Goal: Task Accomplishment & Management: Manage account settings

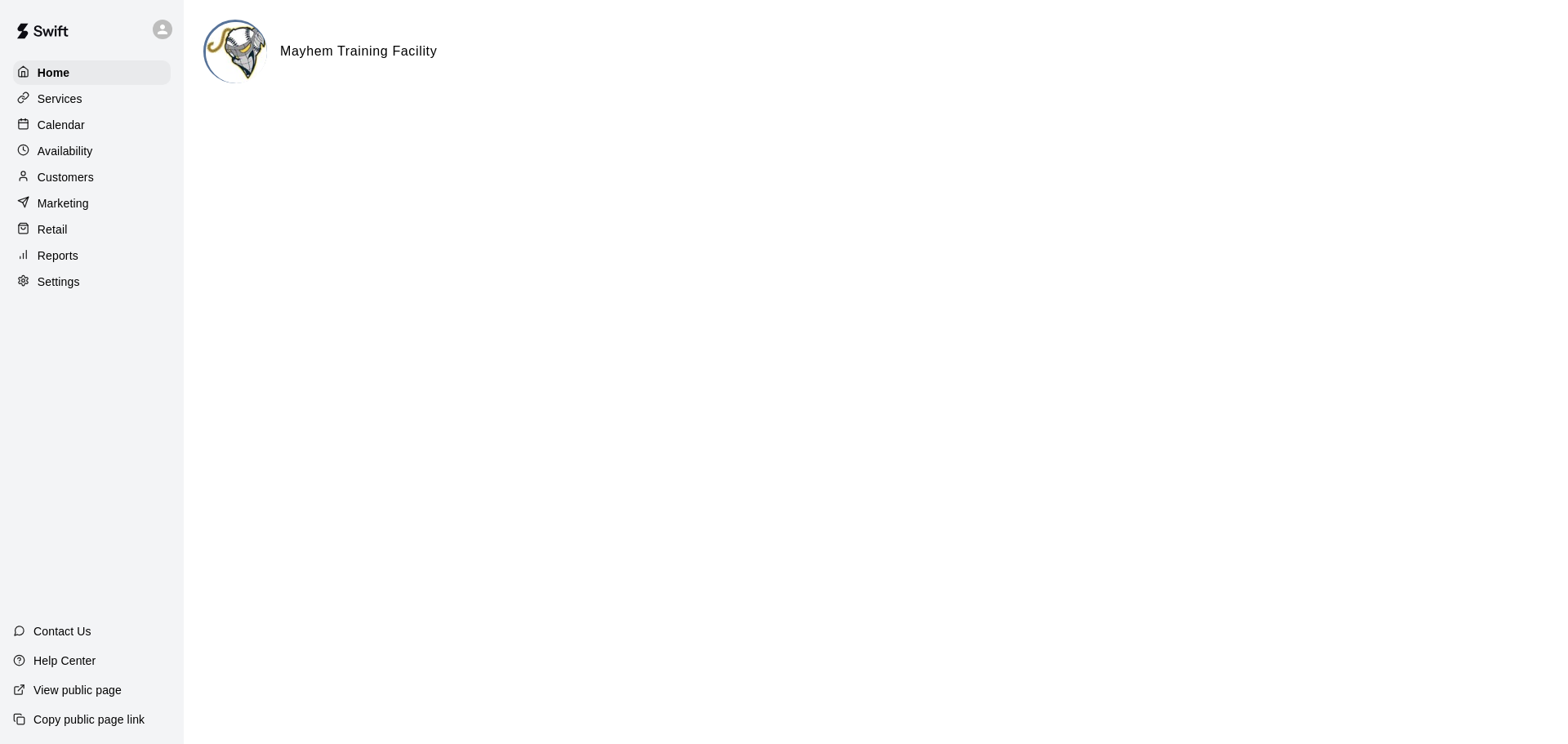
click at [74, 130] on p "Calendar" at bounding box center [61, 125] width 47 height 17
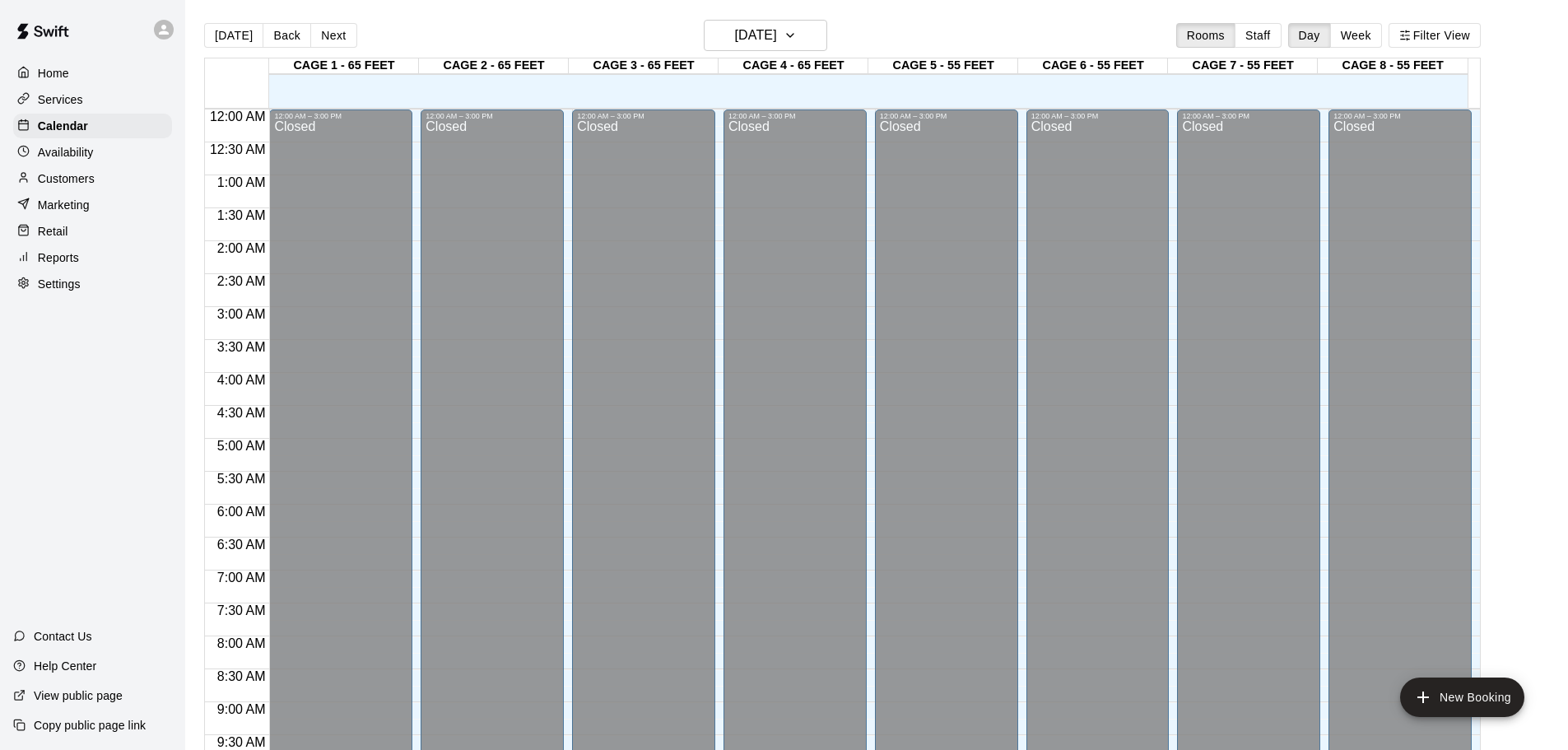
scroll to position [872, 0]
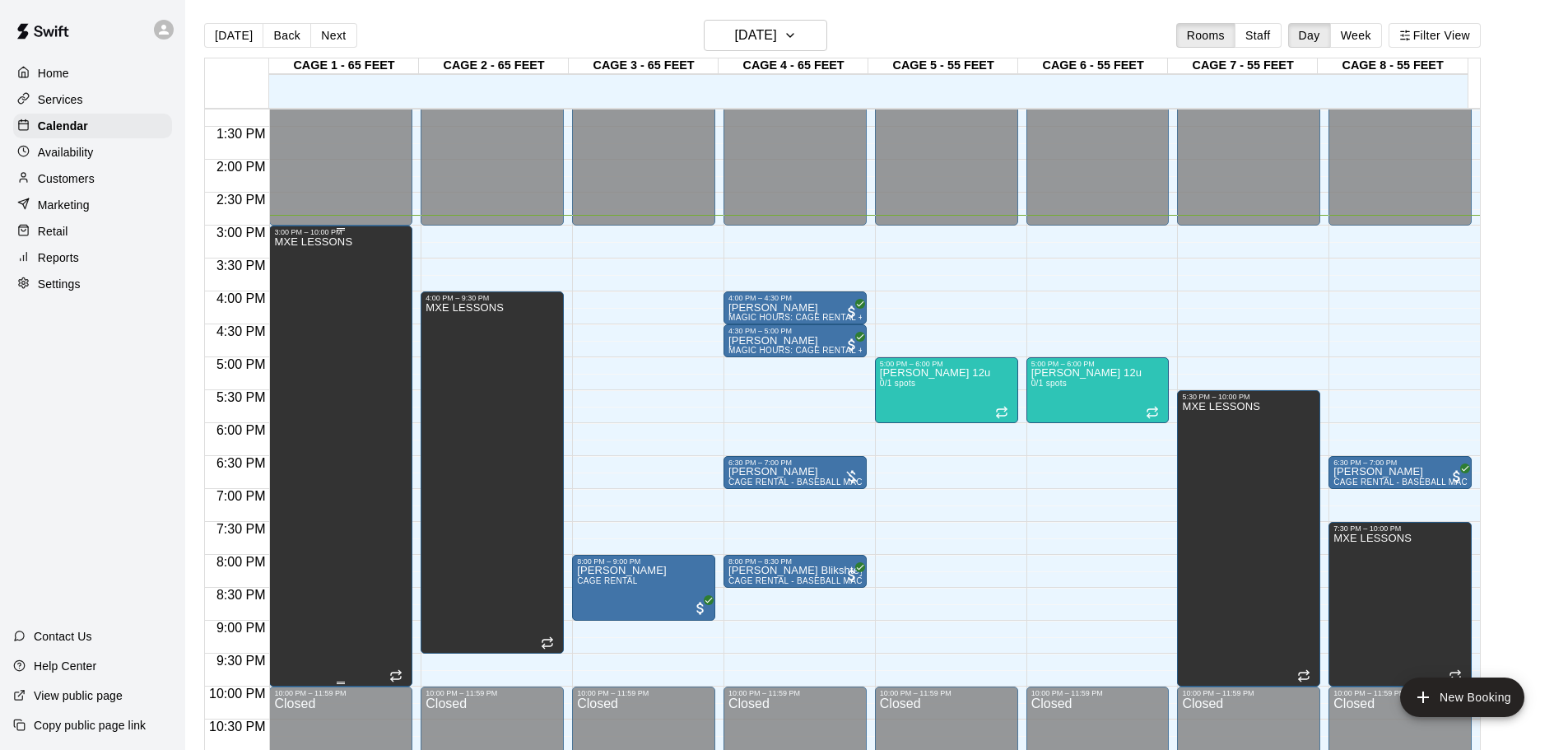
drag, startPoint x: 398, startPoint y: 467, endPoint x: 410, endPoint y: 544, distance: 77.9
drag, startPoint x: 410, startPoint y: 544, endPoint x: 73, endPoint y: 489, distance: 341.5
click at [73, 489] on div "Home Services Calendar Availability Customers Marketing Retail Reports Settings…" at bounding box center [92, 375] width 185 height 750
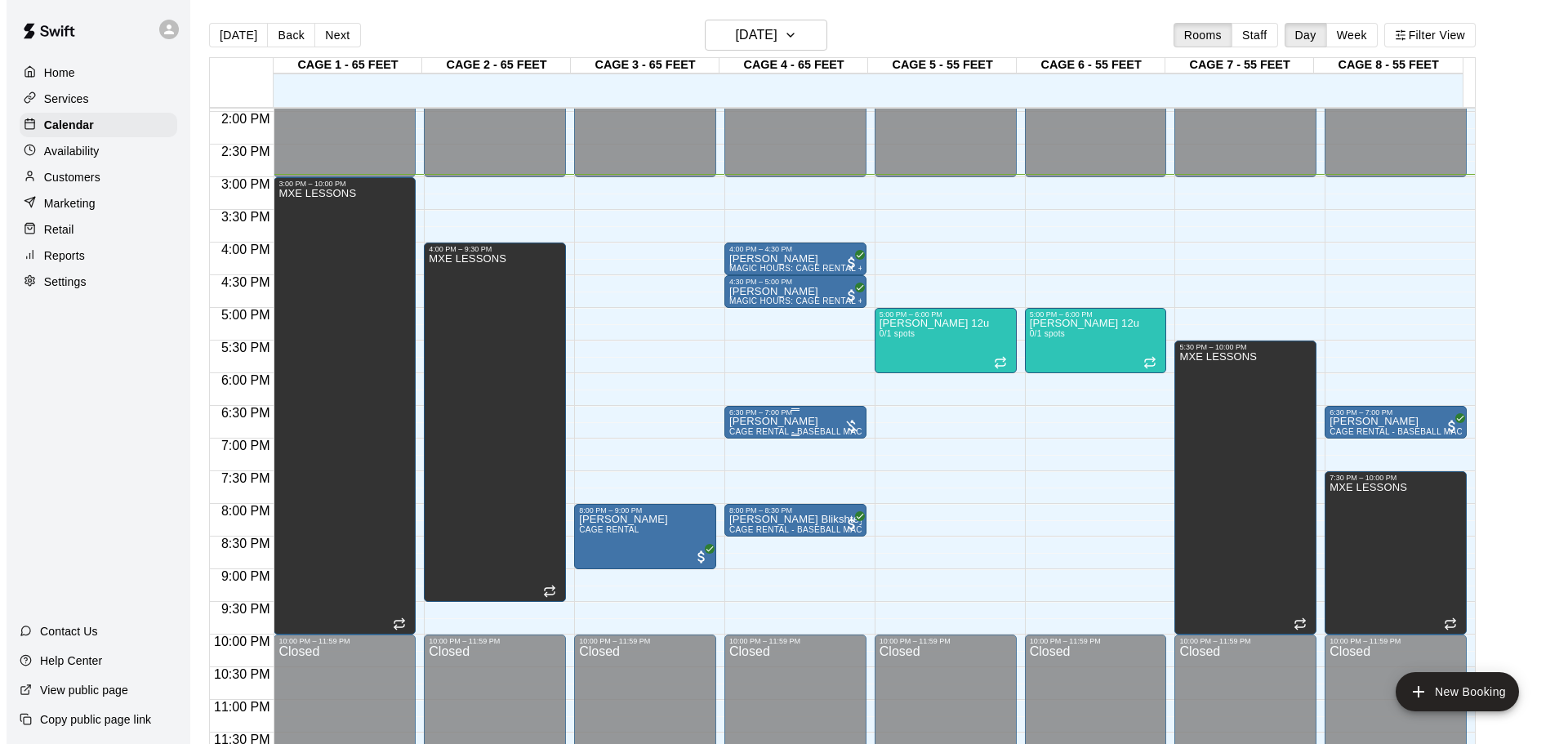
scroll to position [915, 0]
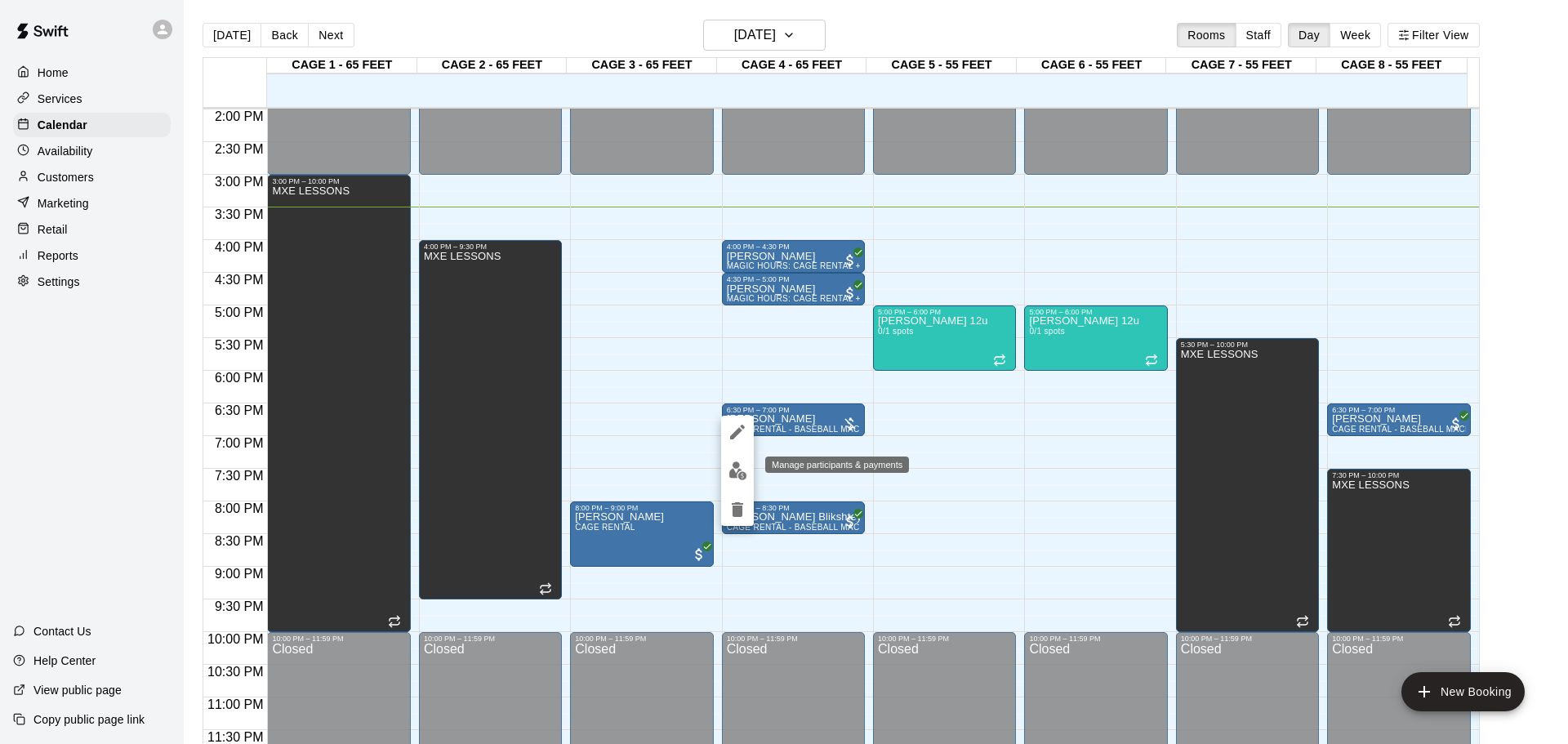
click at [739, 476] on img "edit" at bounding box center [737, 471] width 19 height 19
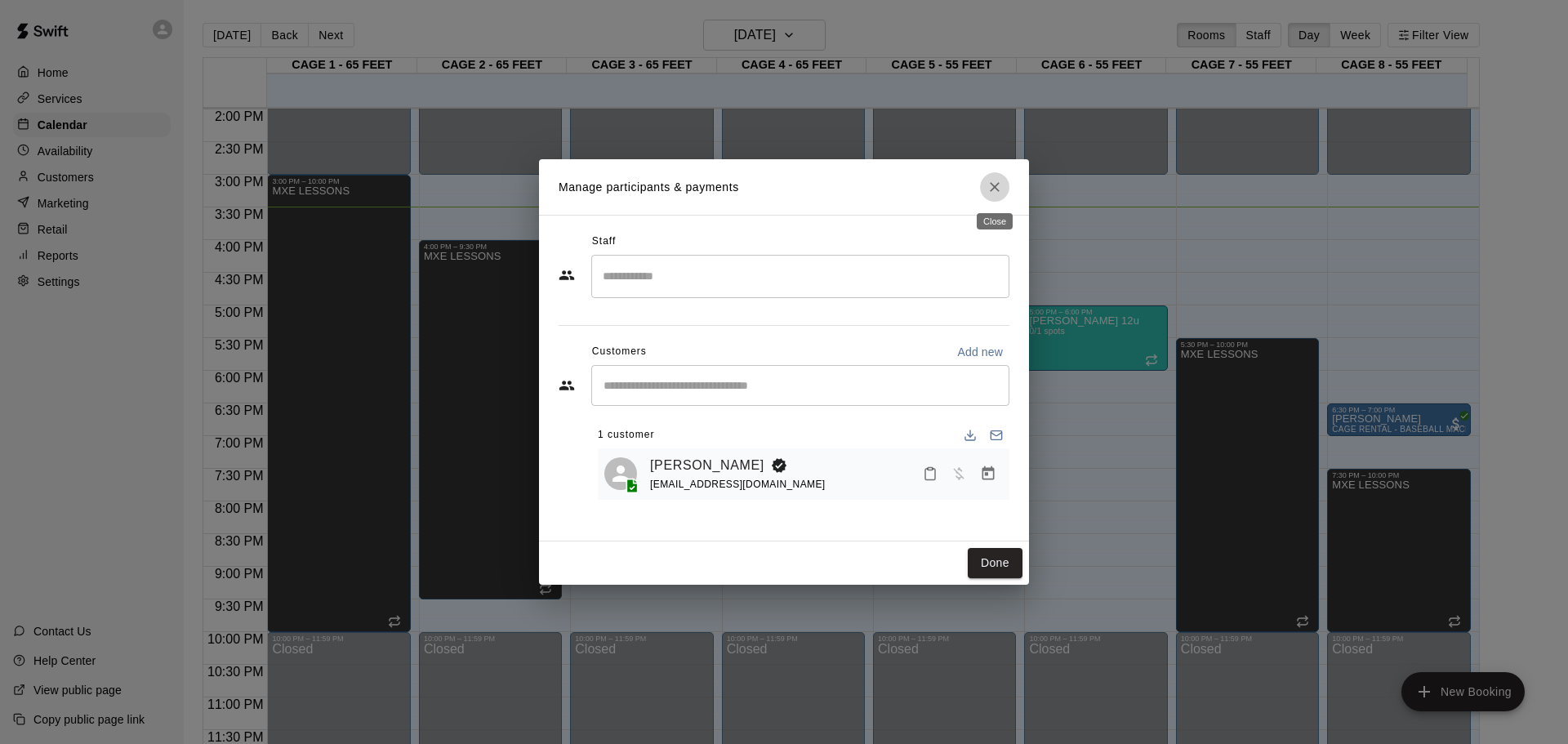
click at [998, 196] on icon "Close" at bounding box center [995, 187] width 17 height 17
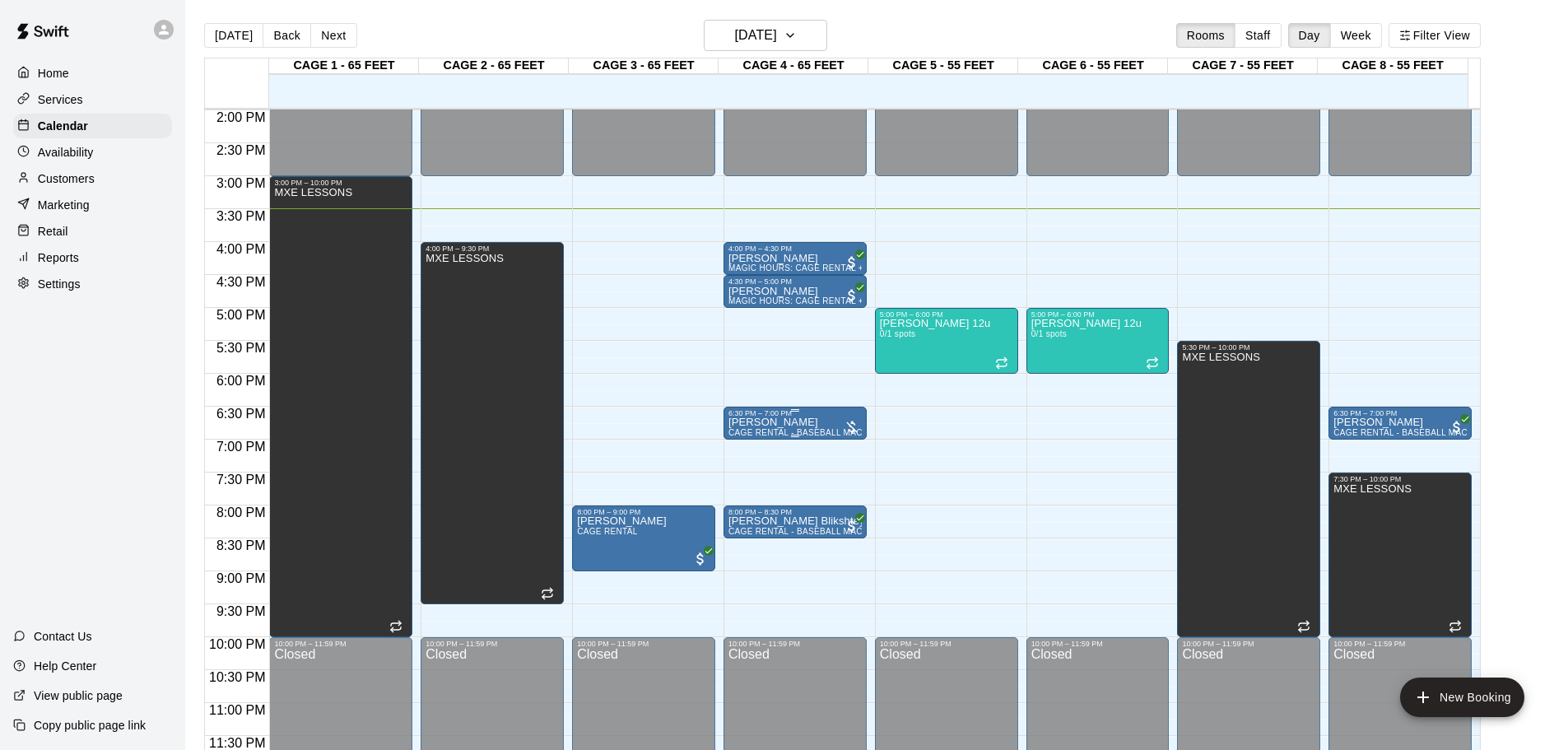
click at [811, 413] on div "6:30 PM – 7:00 PM" at bounding box center [795, 413] width 133 height 8
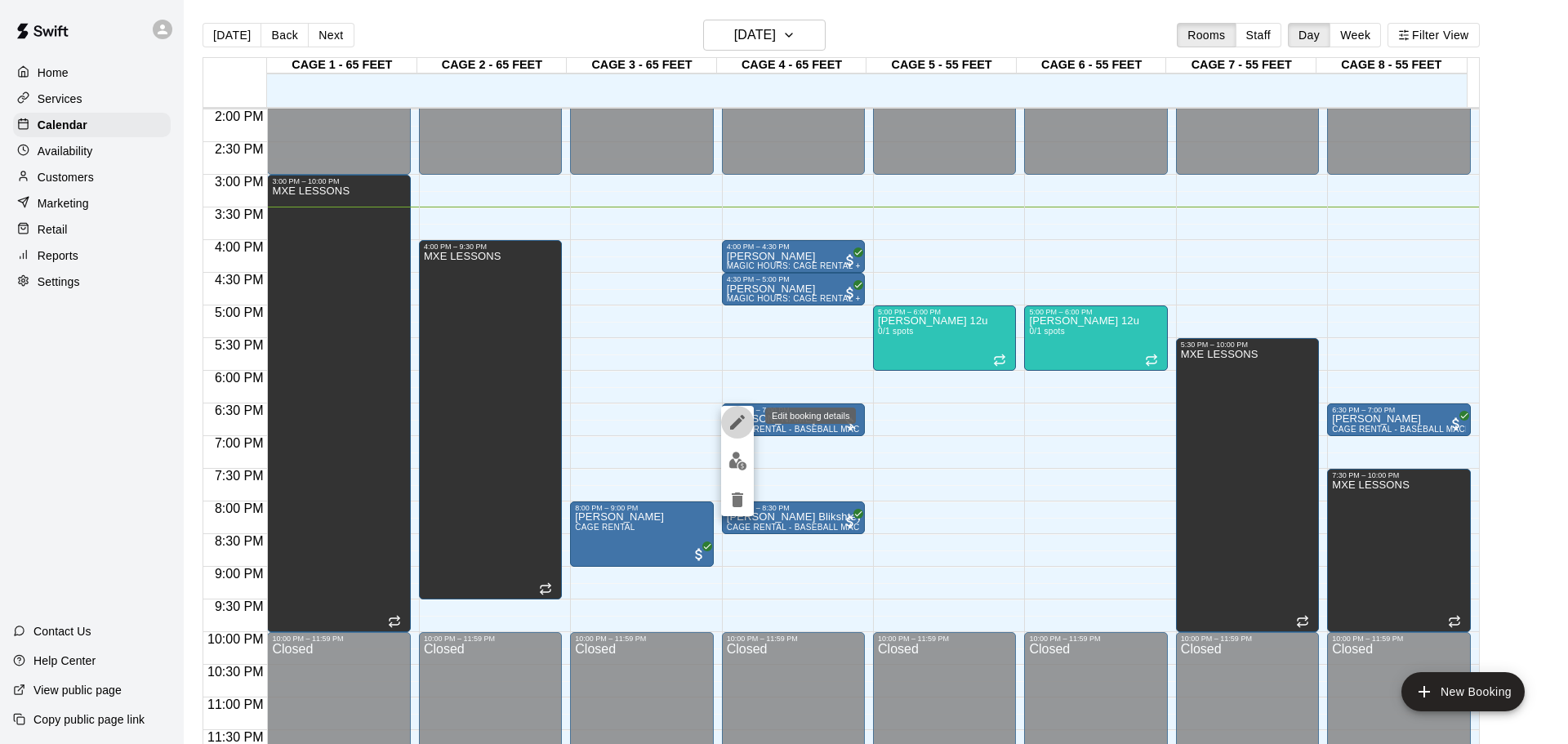
click at [741, 417] on icon "edit" at bounding box center [737, 423] width 15 height 15
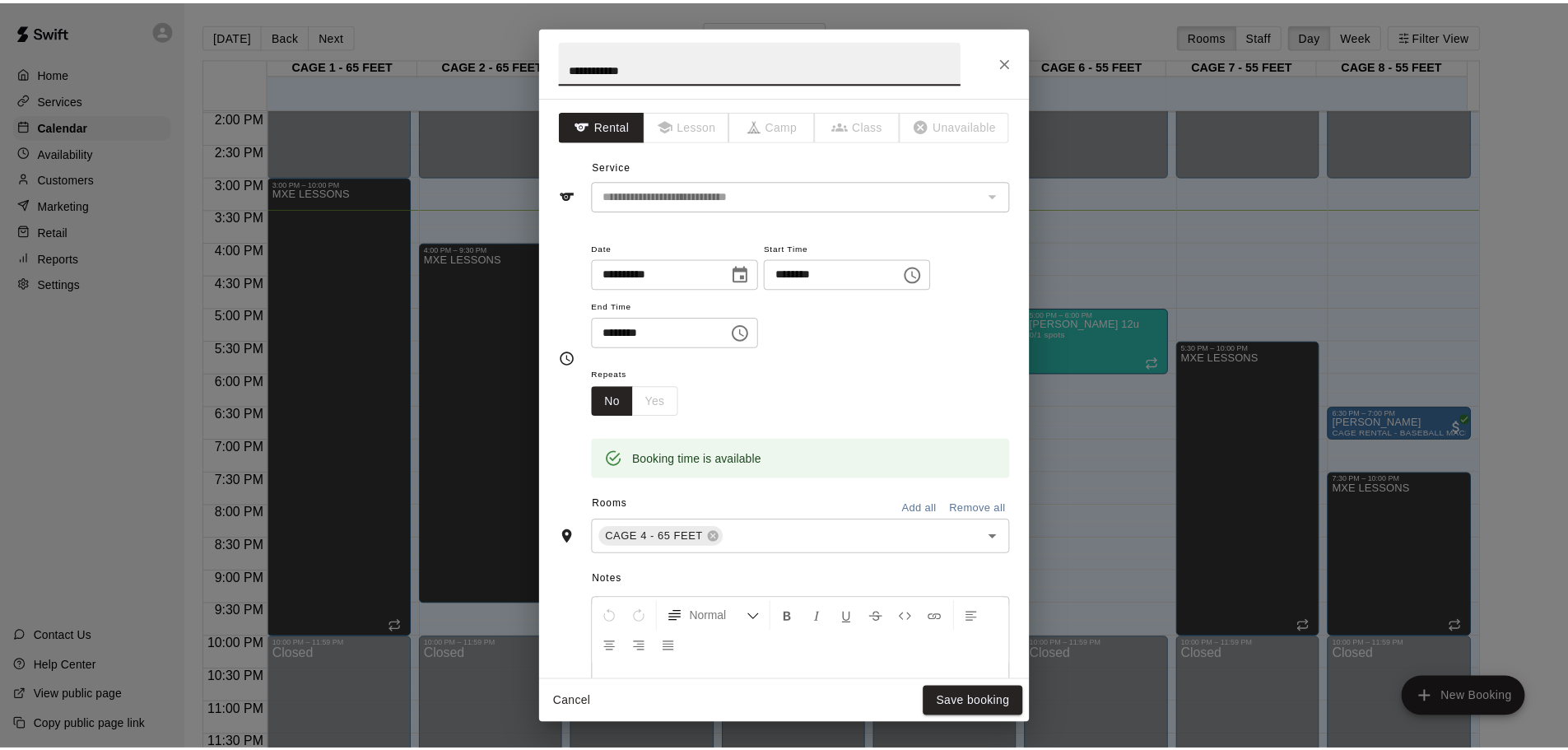
scroll to position [83, 0]
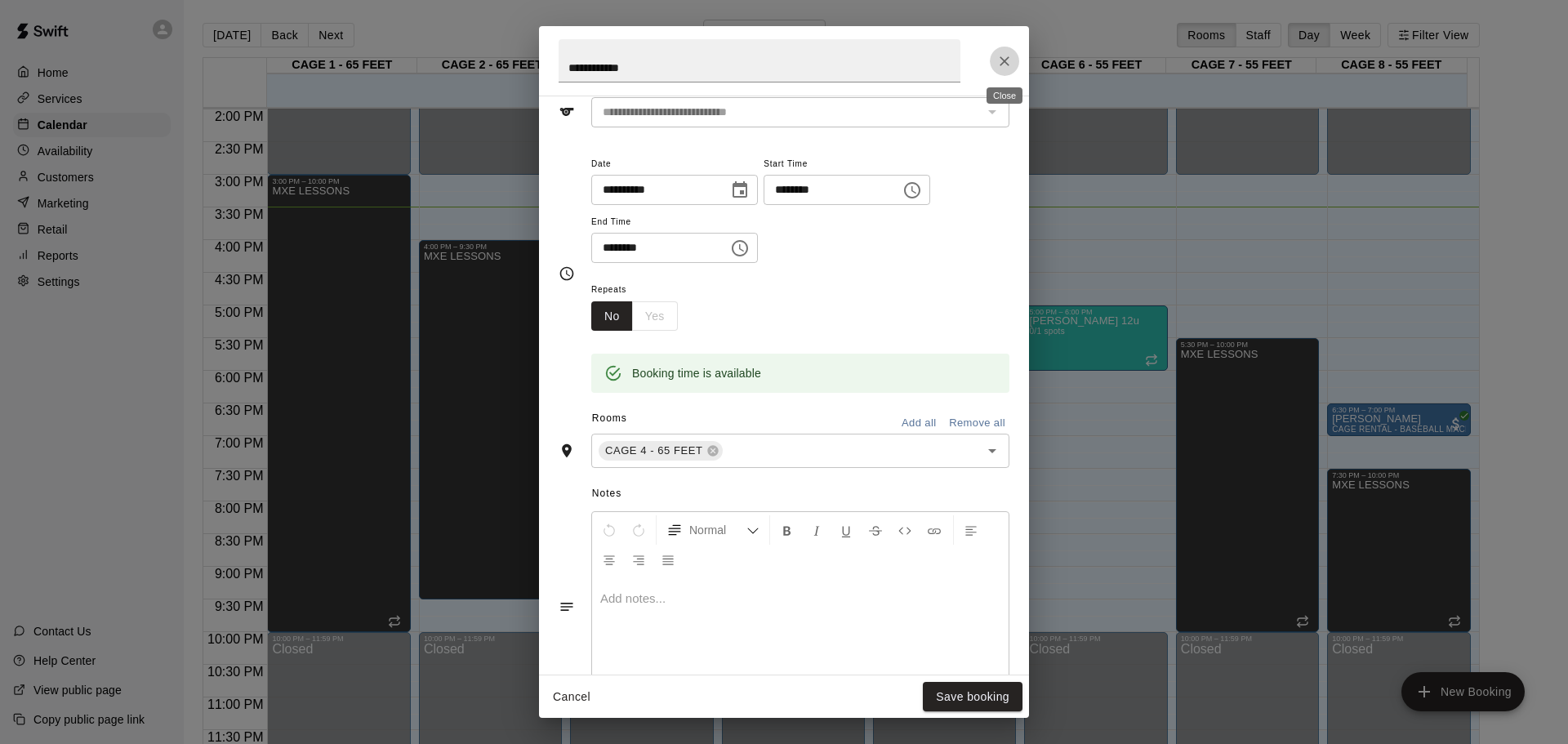
click at [1000, 61] on icon "Close" at bounding box center [1005, 61] width 17 height 17
